Goal: Task Accomplishment & Management: Use online tool/utility

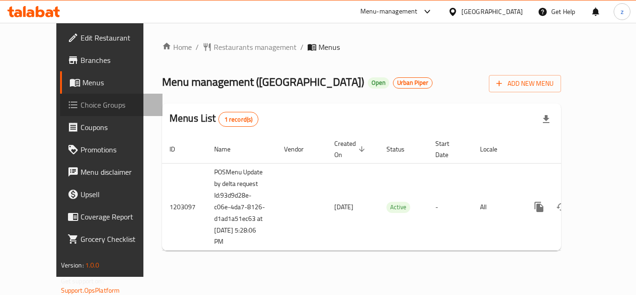
click at [81, 107] on span "Choice Groups" at bounding box center [118, 104] width 74 height 11
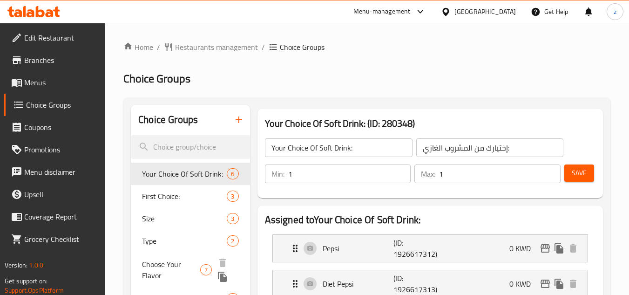
click at [179, 262] on span "Choose Your Flavor" at bounding box center [171, 269] width 58 height 22
type input "Choose Your Flavor"
type input "اختيارك من النكهات"
type input "0"
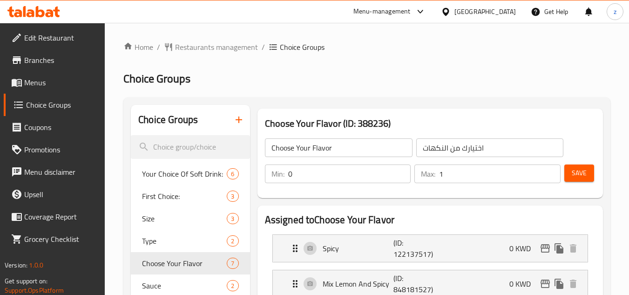
click at [19, 9] on icon at bounding box center [33, 11] width 53 height 11
